Goal: Task Accomplishment & Management: Complete application form

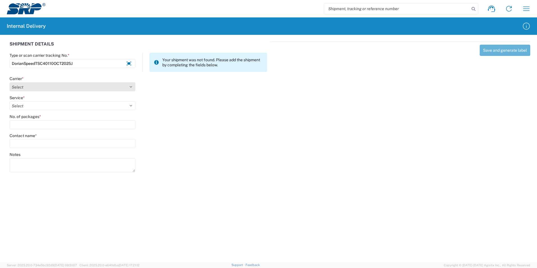
type input "DorianSpeedTSC40110OCT2025J"
click at [82, 87] on select "Select Amazon Logistics ATI Trucking BC Dimerco Logistics Empire Southwest FedE…" at bounding box center [73, 86] width 126 height 9
select select "18713"
click at [10, 82] on select "Select Amazon Logistics ATI Trucking BC Dimerco Logistics Empire Southwest FedE…" at bounding box center [73, 86] width 126 height 9
click at [130, 107] on select "Select Ground Inter-Office" at bounding box center [73, 105] width 126 height 9
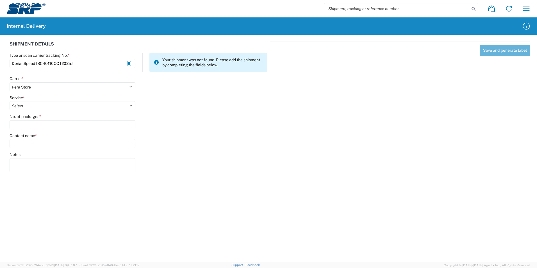
select select "35763"
click at [10, 101] on select "Select Ground Inter-Office" at bounding box center [73, 105] width 126 height 9
click at [28, 124] on input "No. of packages *" at bounding box center [73, 124] width 126 height 9
type input "1"
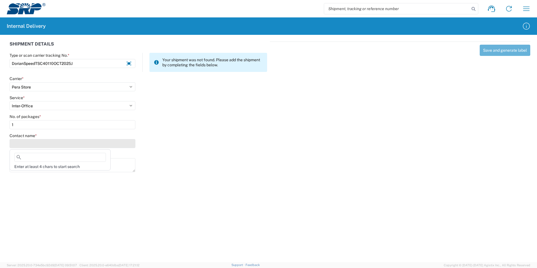
click at [30, 143] on input "Contact name *" at bounding box center [73, 143] width 126 height 9
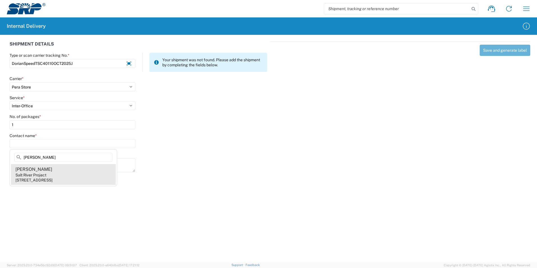
type input "[PERSON_NAME]"
click at [49, 172] on agx-address-suggestion-item "Dorian Speed Salt River Project [STREET_ADDRESS]" at bounding box center [63, 174] width 105 height 21
type input "[PERSON_NAME]"
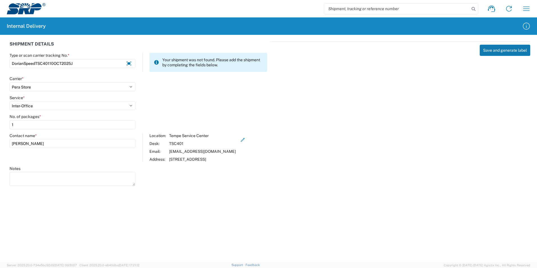
click at [490, 50] on button "Save and generate label" at bounding box center [505, 50] width 51 height 11
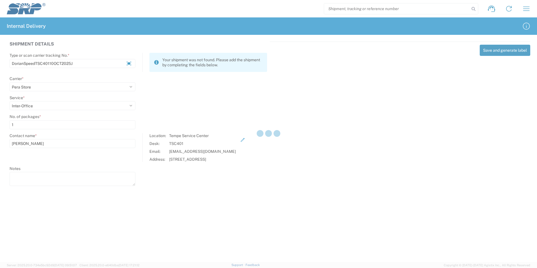
select select
